Goal: Task Accomplishment & Management: Manage account settings

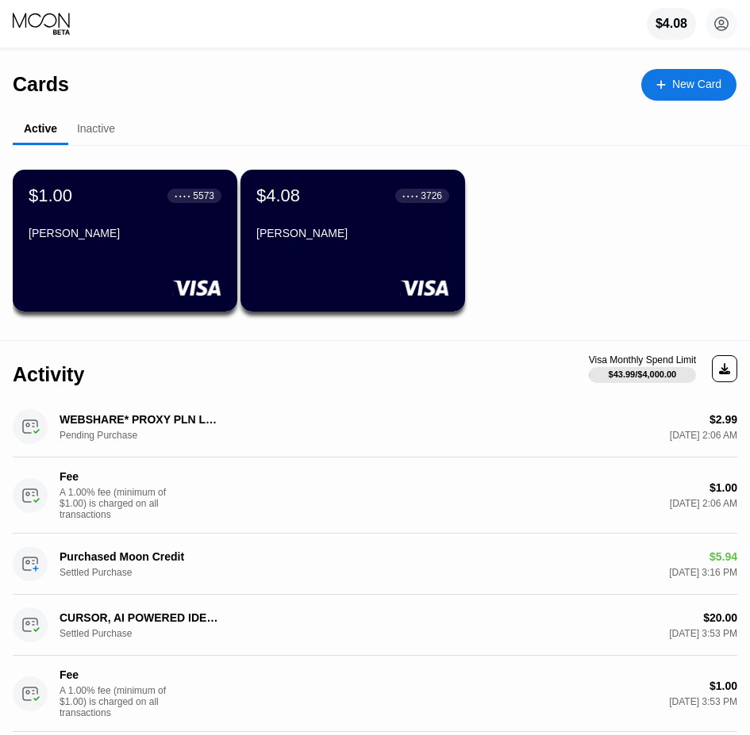
click at [113, 246] on div "[PERSON_NAME]" at bounding box center [125, 236] width 193 height 19
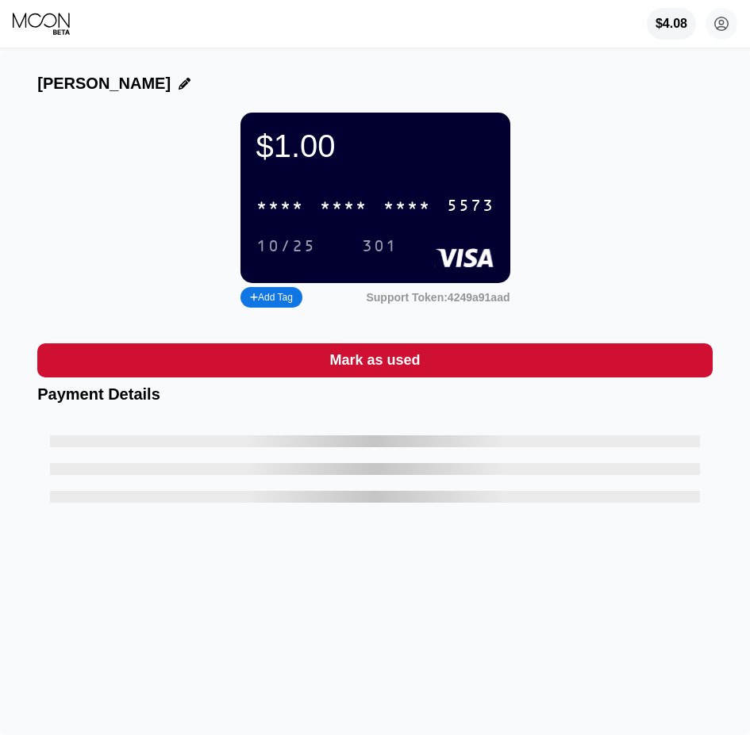
click at [348, 213] on div "* * * *" at bounding box center [344, 207] width 48 height 18
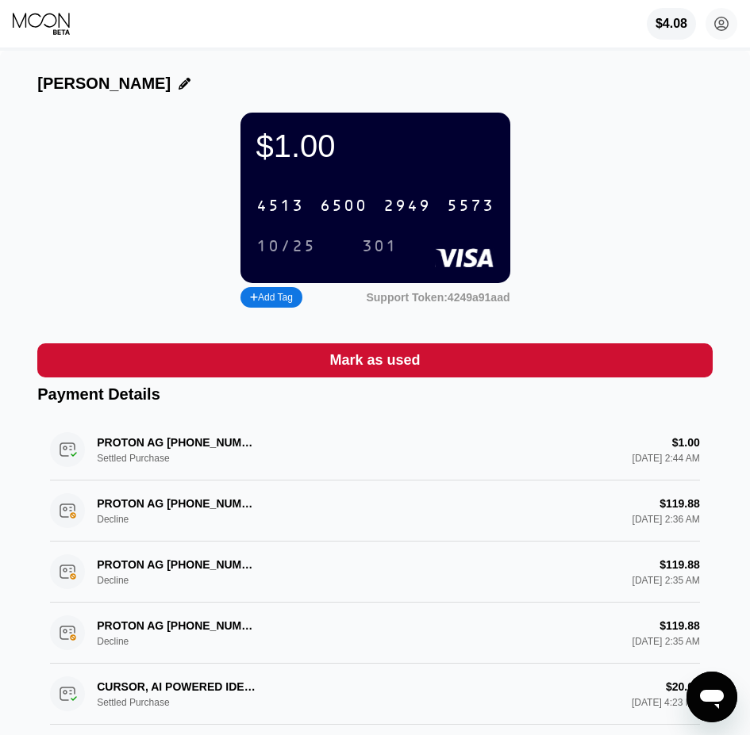
click at [61, 26] on icon at bounding box center [43, 24] width 60 height 24
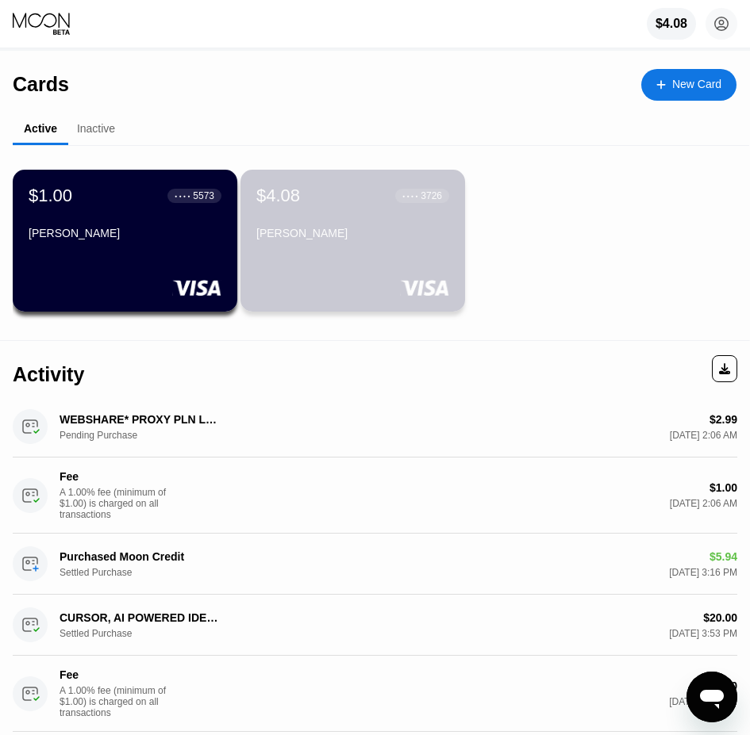
click at [340, 202] on div "$4.08 ● ● ● ● 3726" at bounding box center [352, 196] width 193 height 21
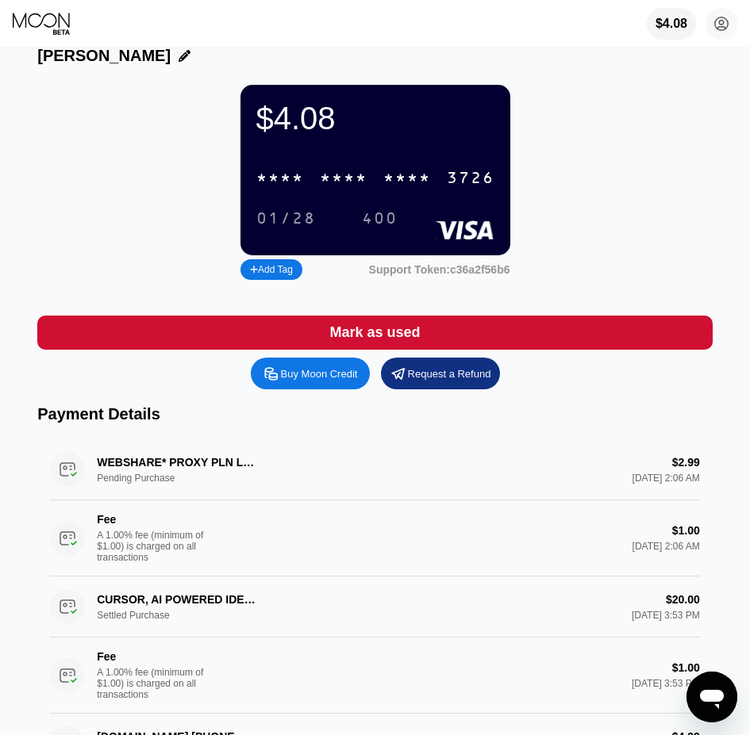
drag, startPoint x: 665, startPoint y: 127, endPoint x: 669, endPoint y: 170, distance: 43.0
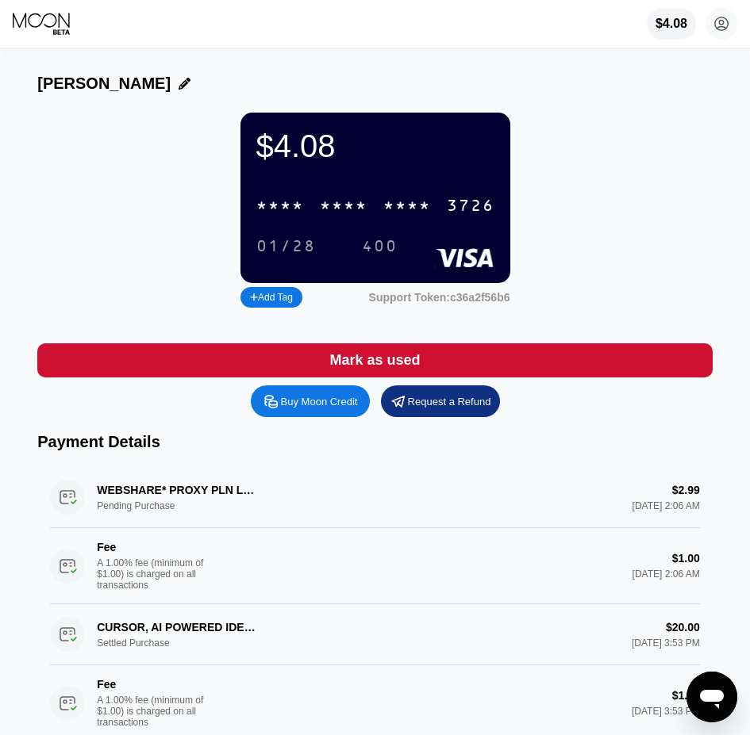
drag, startPoint x: 676, startPoint y: 209, endPoint x: 651, endPoint y: 72, distance: 139.4
click at [57, 28] on icon at bounding box center [43, 24] width 60 height 24
